Goal: Check status: Check status

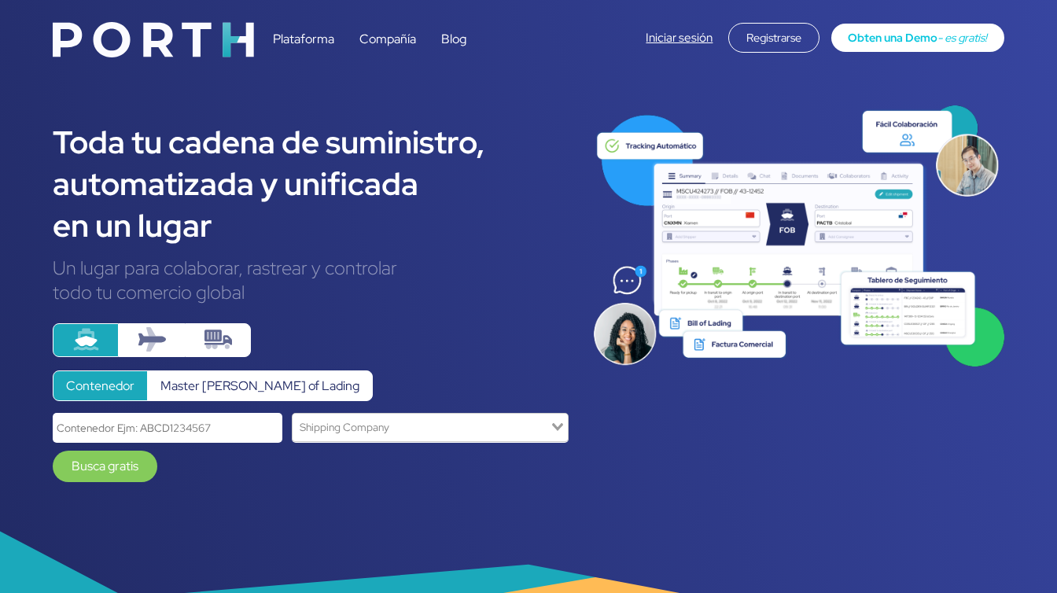
click at [687, 56] on div "Plataforma Compañía Blog Iniciar sesión Registrarse Obten una Demo - es gratis!" at bounding box center [528, 35] width 977 height 52
click at [682, 47] on div "Iniciar sesión Registrarse Obten una Demo - es gratis!" at bounding box center [824, 38] width 358 height 30
click at [681, 42] on link "Iniciar sesión" at bounding box center [678, 38] width 67 height 16
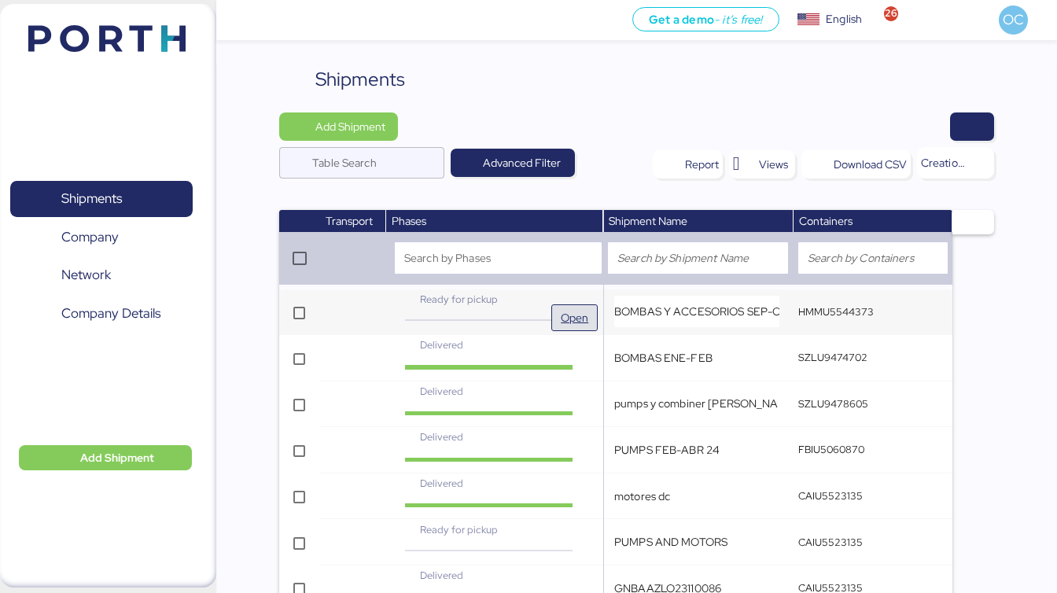
drag, startPoint x: 587, startPoint y: 318, endPoint x: 577, endPoint y: 312, distance: 11.3
click at [577, 312] on span "Open" at bounding box center [575, 317] width 28 height 19
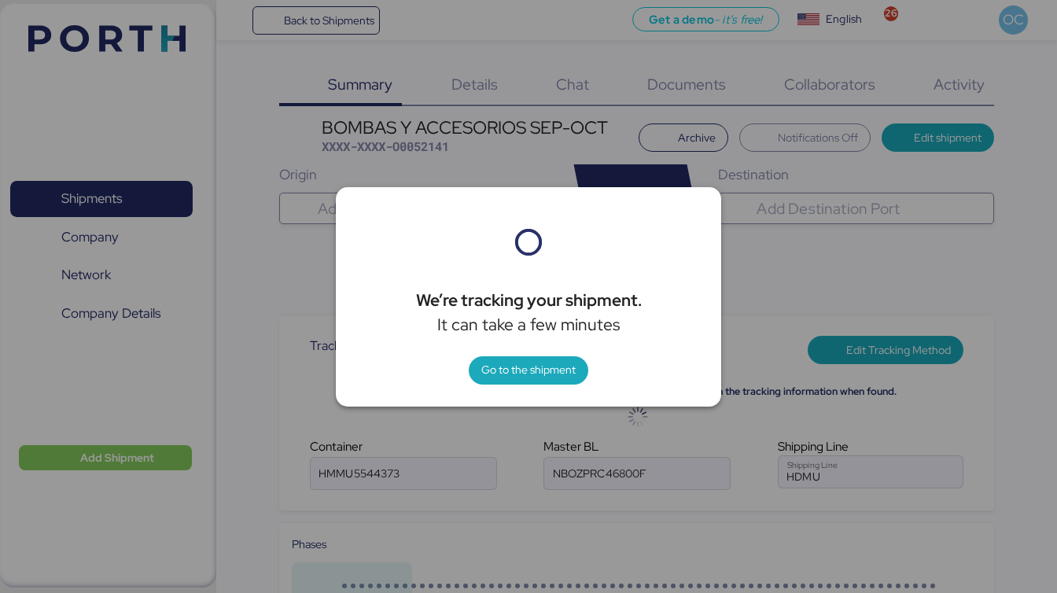
type input "Hyundai Merchant Marine Co."
click at [543, 377] on span "Go to the shipment" at bounding box center [528, 369] width 94 height 19
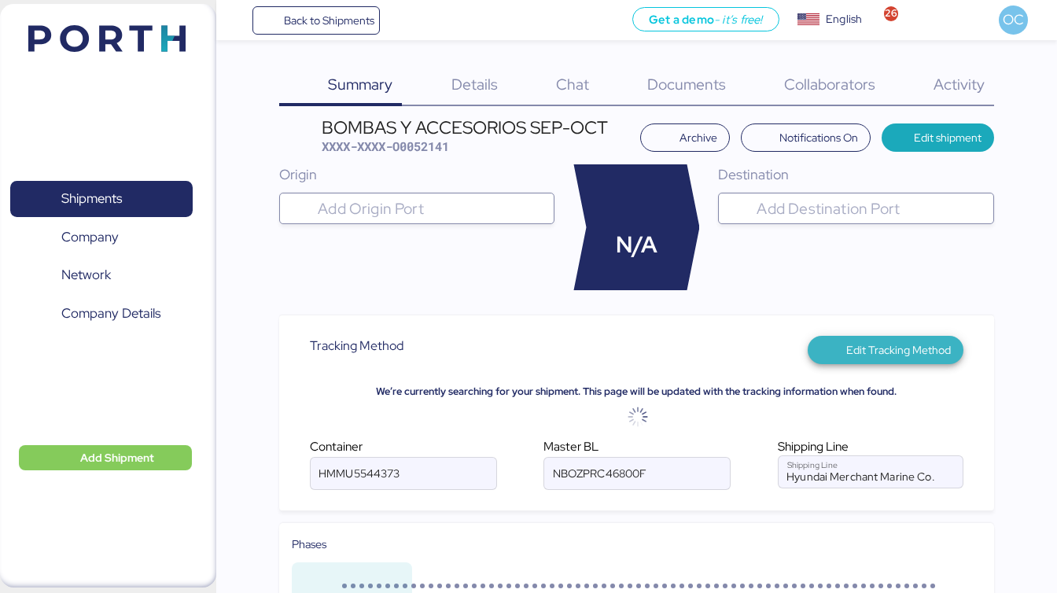
click at [913, 357] on span "Edit Tracking Method" at bounding box center [898, 349] width 105 height 19
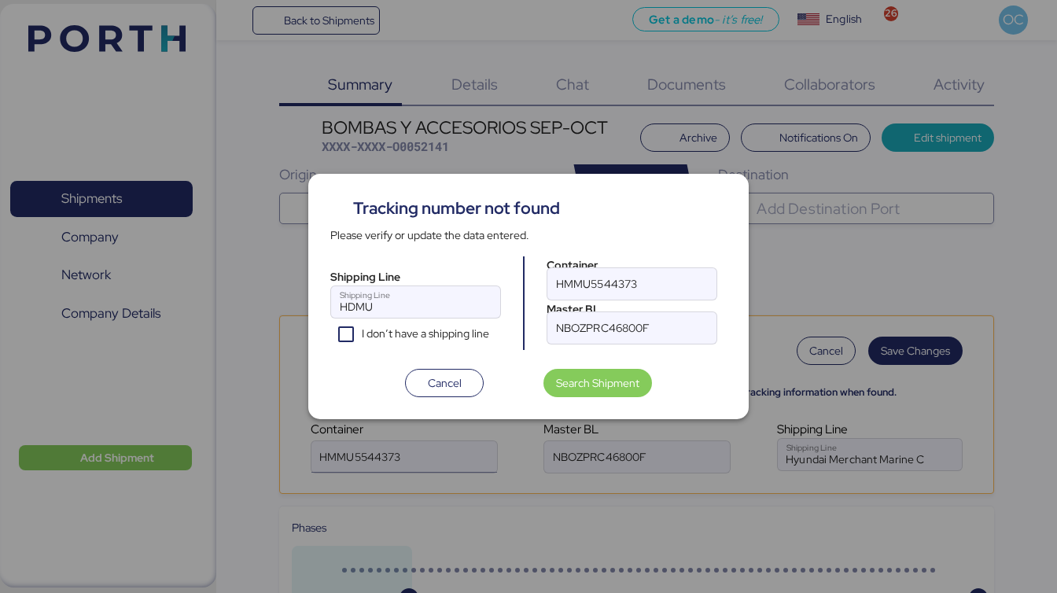
type input "Hyundai Merchant Marine Co."
click at [583, 280] on input "HMMU5544373" at bounding box center [631, 283] width 169 height 31
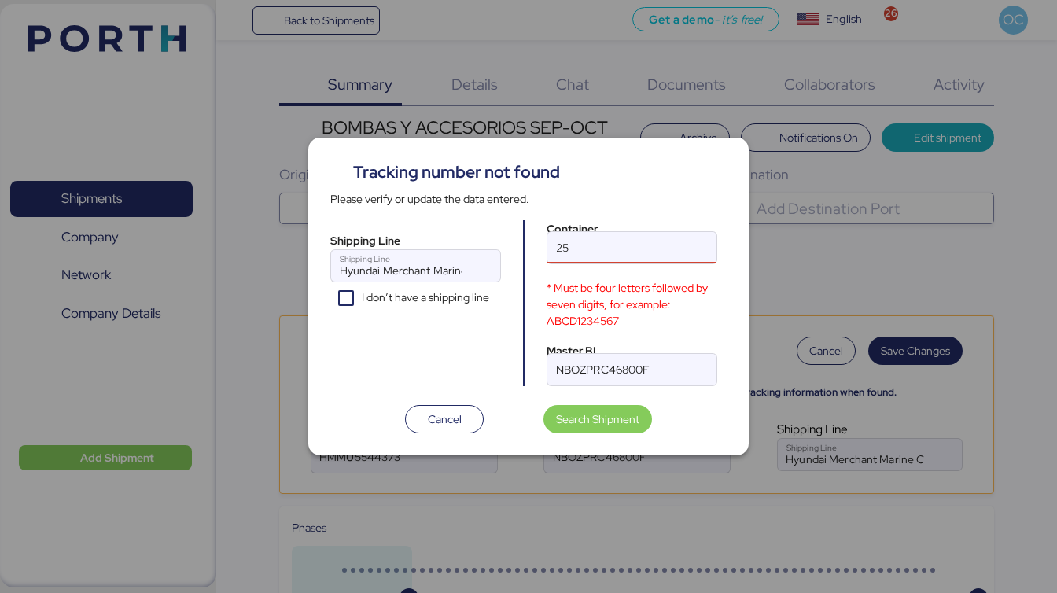
type input "2"
type input "HMMU5544373"
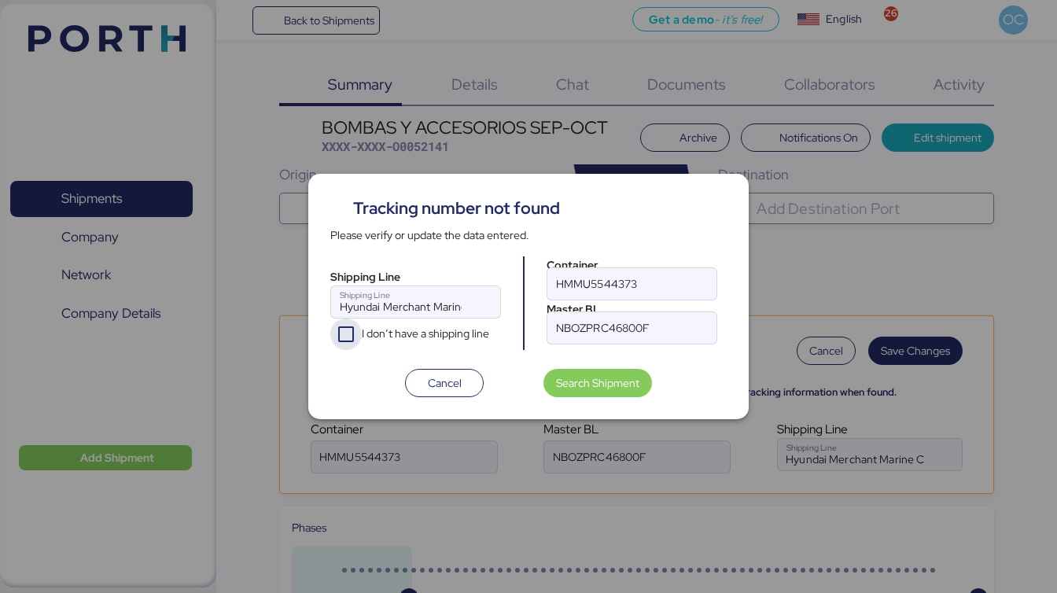
click at [346, 337] on icon "I don’t have a shipping line" at bounding box center [346, 334] width 13 height 13
click at [616, 388] on span "Search Shipment" at bounding box center [597, 382] width 83 height 19
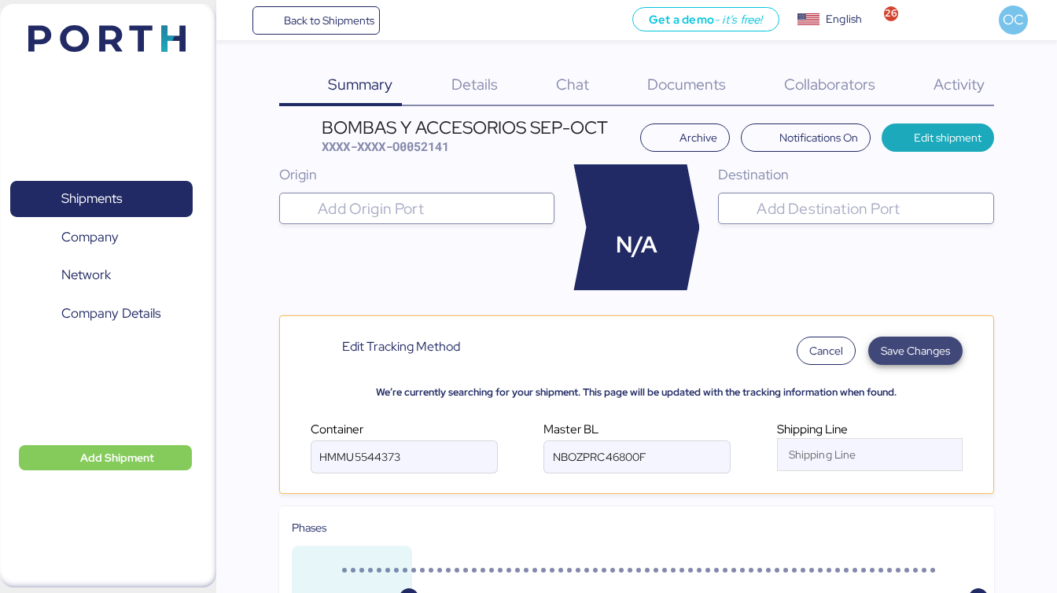
click at [930, 337] on span "Save Changes" at bounding box center [915, 351] width 94 height 28
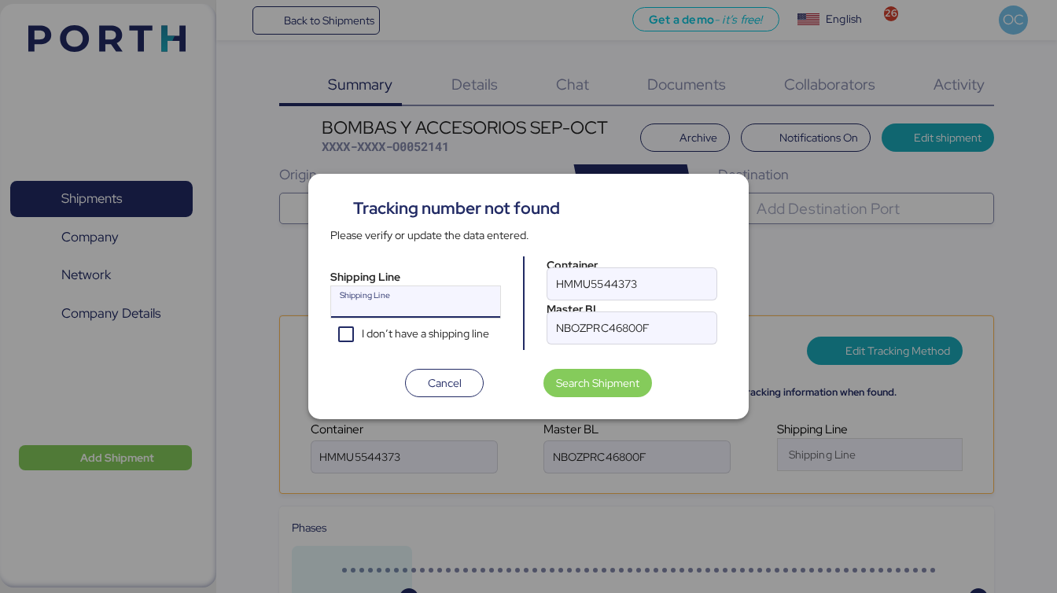
click at [387, 303] on input "Shipping Line" at bounding box center [401, 306] width 141 height 19
type input "Z"
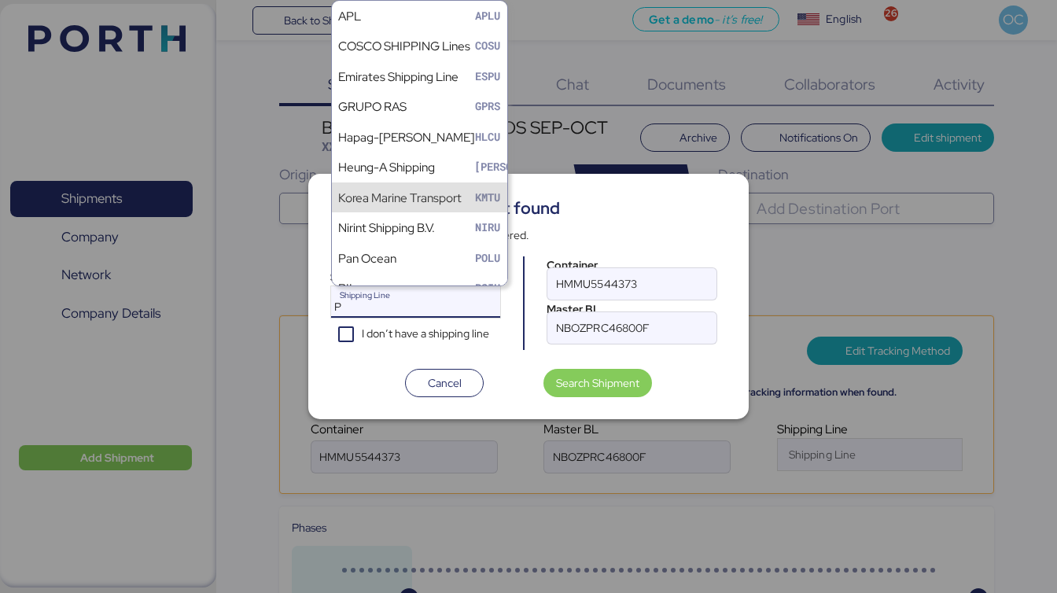
type input "P"
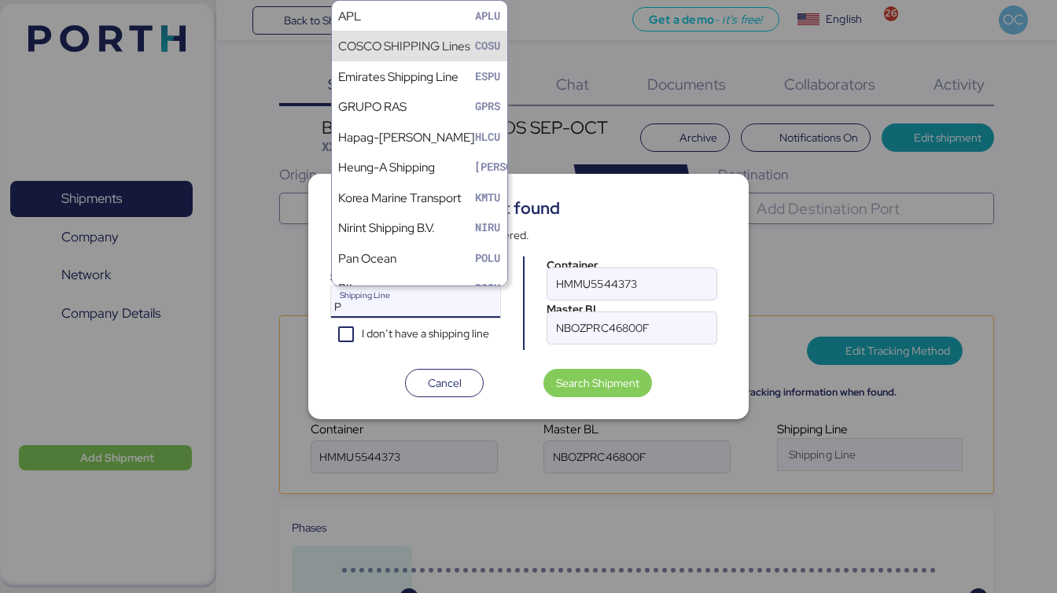
click at [422, 45] on div "COSCO SHIPPING Lines" at bounding box center [404, 46] width 132 height 18
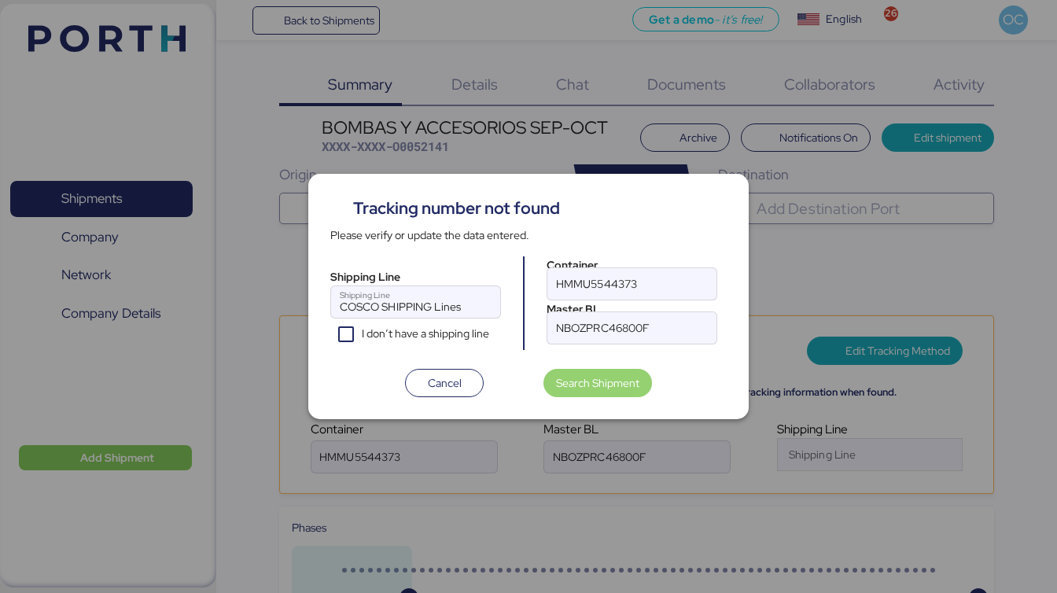
click at [602, 387] on span "Search Shipment" at bounding box center [597, 382] width 83 height 19
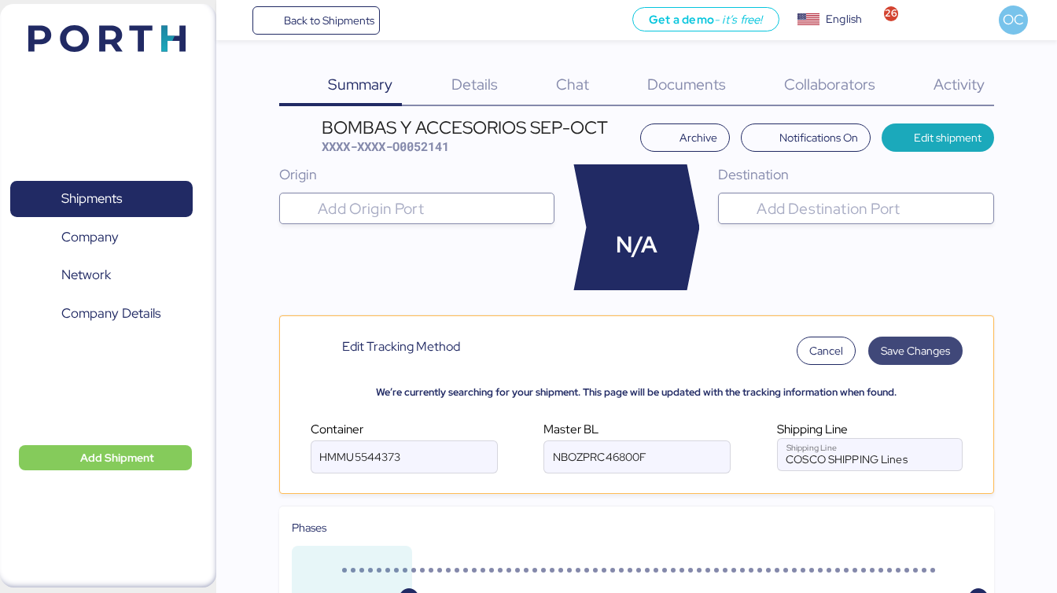
click at [935, 350] on span "Save Changes" at bounding box center [915, 350] width 69 height 19
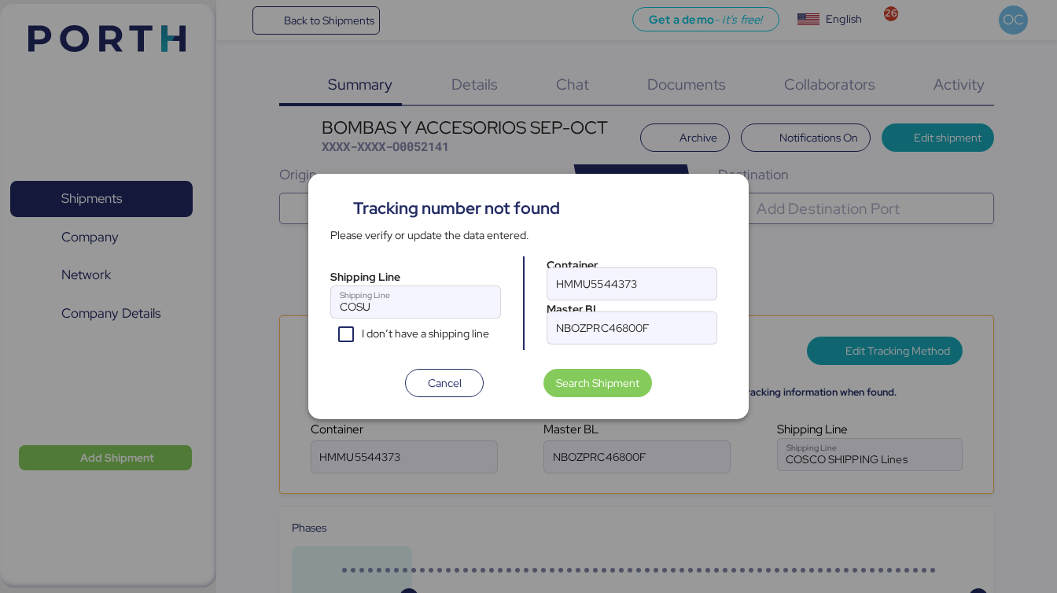
type input "COSCO SHIPPING Lines"
click at [458, 387] on span "Cancel" at bounding box center [445, 382] width 34 height 19
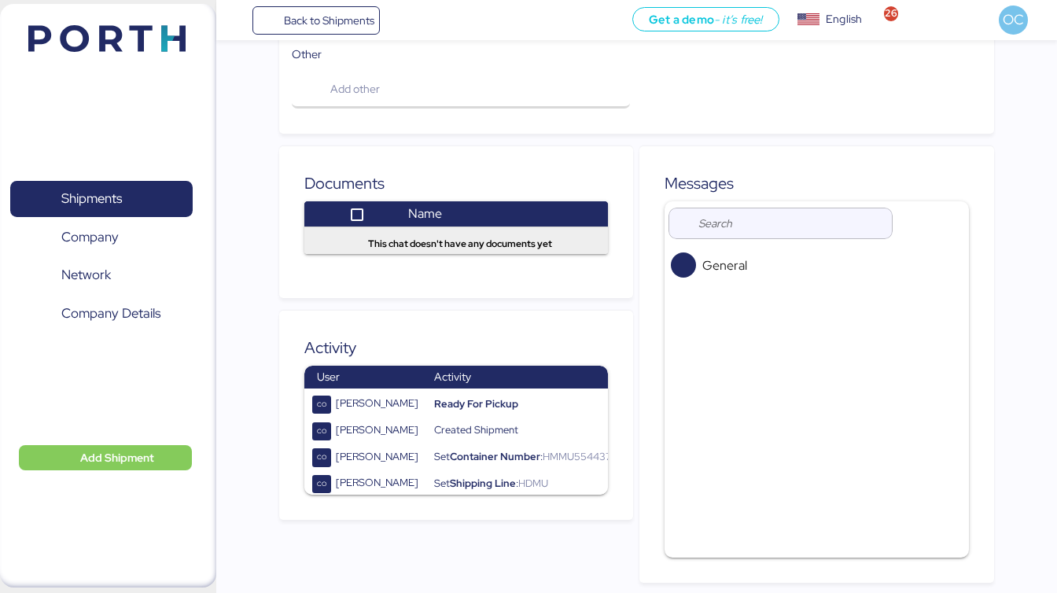
scroll to position [954, 0]
